Goal: Task Accomplishment & Management: Manage account settings

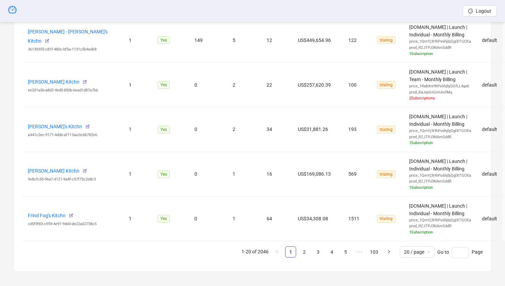
scroll to position [983, 0]
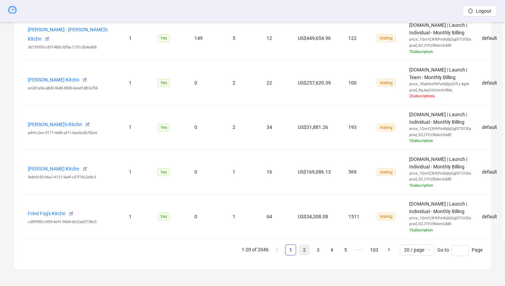
click at [304, 250] on link "2" at bounding box center [304, 250] width 10 height 10
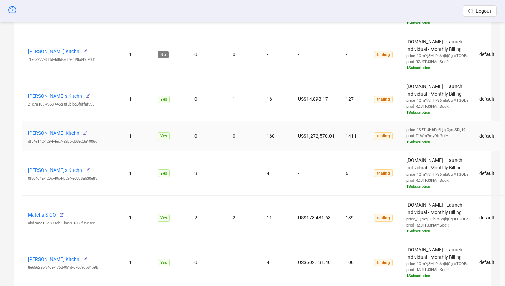
scroll to position [968, 0]
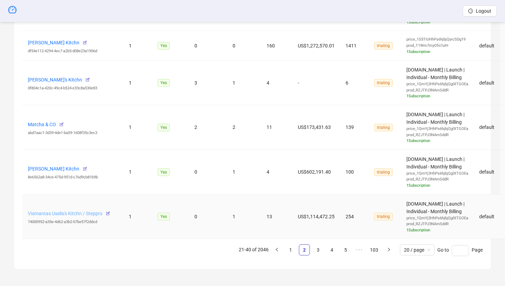
click at [72, 214] on link "Vismantas Uselis's Kitchn / Stepprs" at bounding box center [65, 213] width 75 height 5
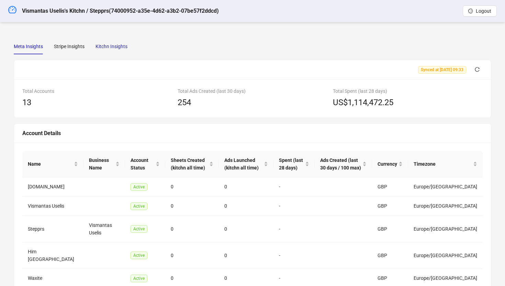
click at [117, 49] on div "Kitchn Insights" at bounding box center [112, 47] width 32 height 8
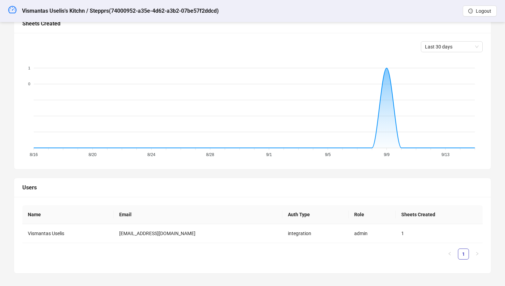
scroll to position [214, 0]
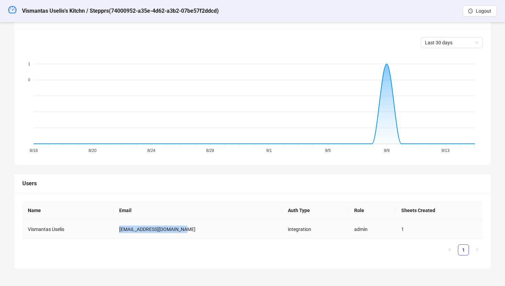
drag, startPoint x: 201, startPoint y: 228, endPoint x: 126, endPoint y: 230, distance: 74.9
click at [126, 230] on td "[EMAIL_ADDRESS][DOMAIN_NAME]" at bounding box center [198, 229] width 168 height 19
copy td "[EMAIL_ADDRESS][DOMAIN_NAME]"
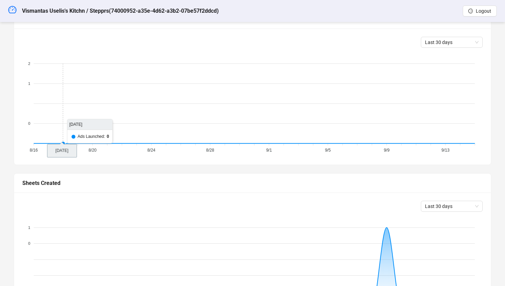
scroll to position [35, 0]
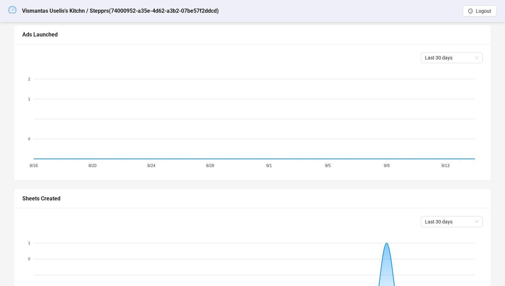
click at [11, 11] on icon "dashboard" at bounding box center [12, 9] width 8 height 8
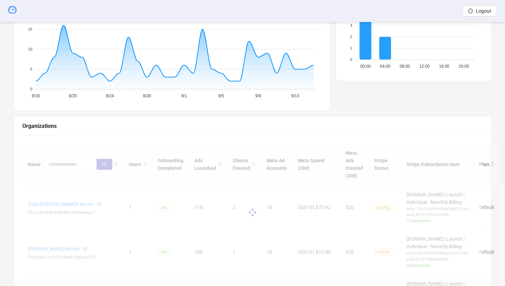
scroll to position [149, 0]
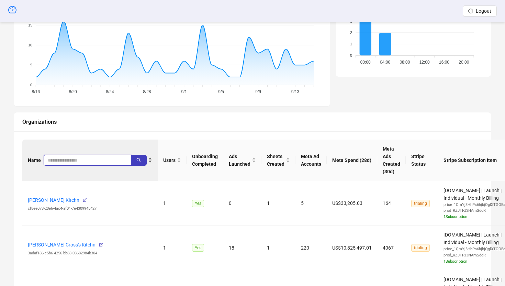
click at [84, 157] on input "search" at bounding box center [85, 160] width 74 height 8
paste input "**********"
click at [135, 161] on button "button" at bounding box center [139, 160] width 16 height 11
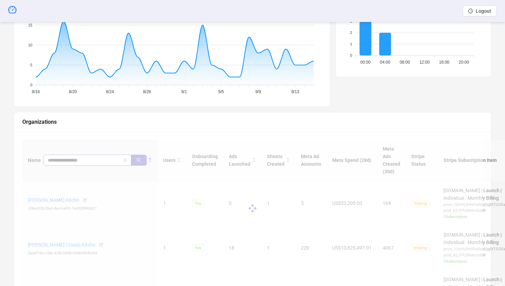
scroll to position [126, 0]
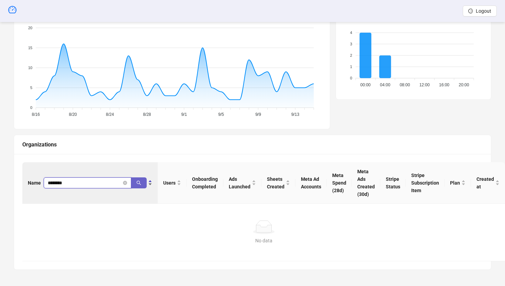
click at [139, 184] on icon "search" at bounding box center [138, 182] width 5 height 5
type input "*"
click at [137, 181] on icon "search" at bounding box center [139, 182] width 4 height 4
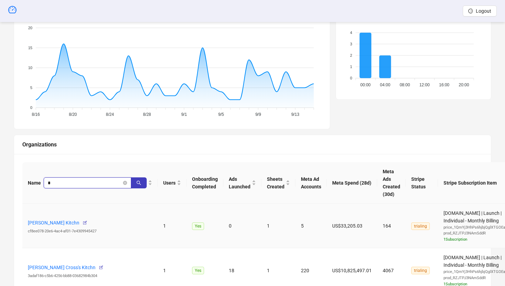
scroll to position [149, 0]
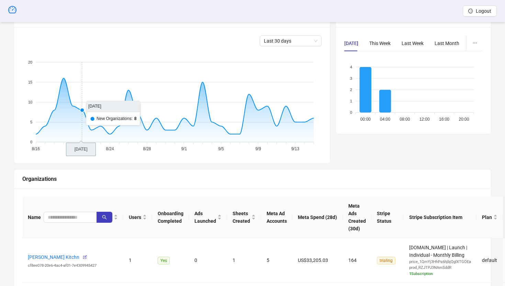
scroll to position [93, 0]
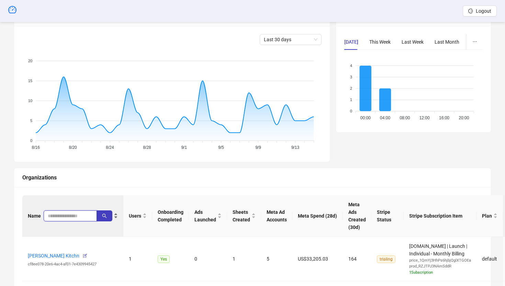
click at [66, 216] on input "search" at bounding box center [68, 216] width 40 height 8
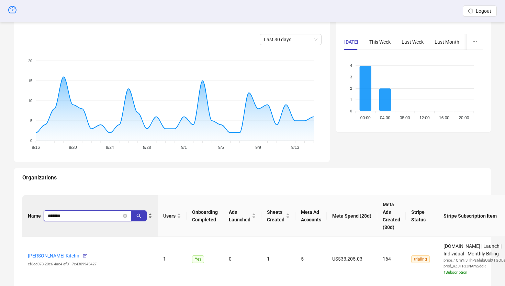
type input "*******"
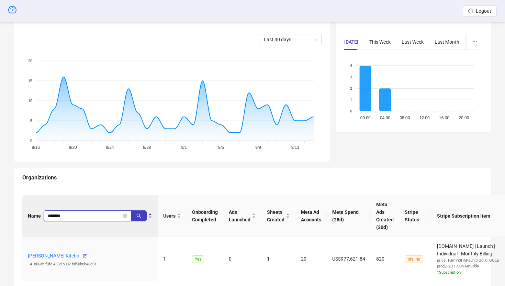
scroll to position [135, 0]
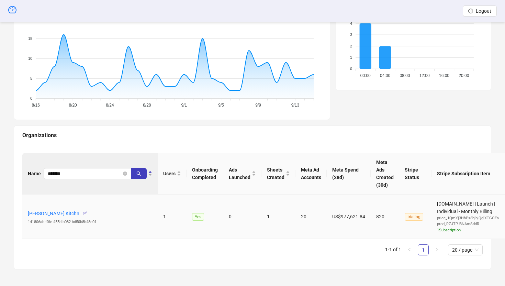
click at [87, 213] on icon "button" at bounding box center [84, 213] width 5 height 5
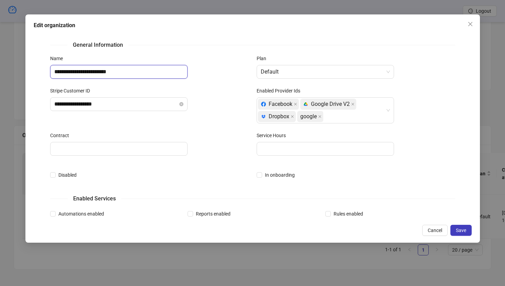
click at [130, 74] on input "**********" at bounding box center [118, 72] width 137 height 14
type input "**********"
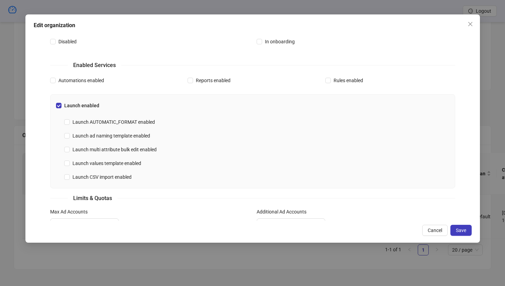
scroll to position [225, 0]
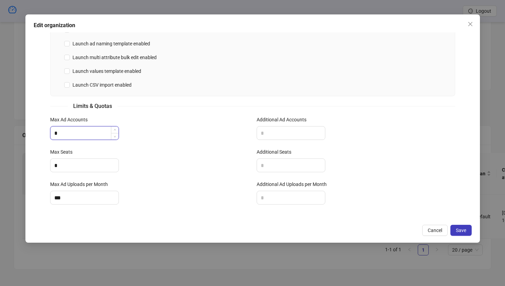
click at [64, 132] on input "*" at bounding box center [85, 132] width 68 height 13
type input "*"
click at [62, 162] on input "*" at bounding box center [85, 165] width 68 height 13
type input "*"
click at [71, 204] on input "***" at bounding box center [85, 197] width 68 height 13
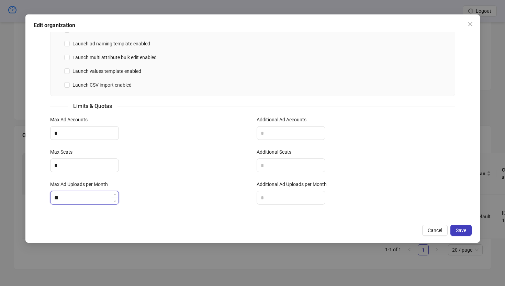
type input "*"
type input "***"
click at [456, 231] on span "Save" at bounding box center [461, 229] width 10 height 5
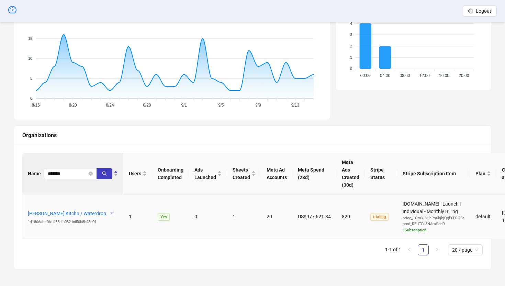
click at [109, 216] on icon "button" at bounding box center [111, 213] width 5 height 5
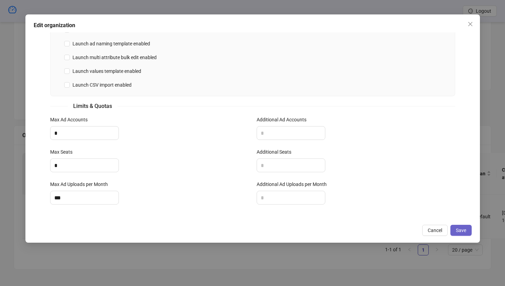
click at [461, 228] on span "Save" at bounding box center [461, 229] width 10 height 5
